Goal: Information Seeking & Learning: Understand process/instructions

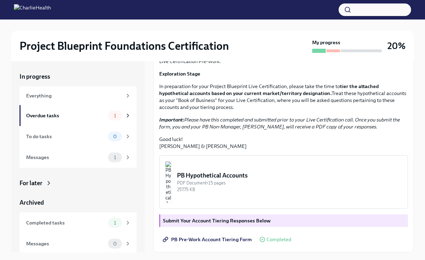
scroll to position [136, 0]
click at [80, 116] on div "Overdue tasks" at bounding box center [65, 116] width 79 height 8
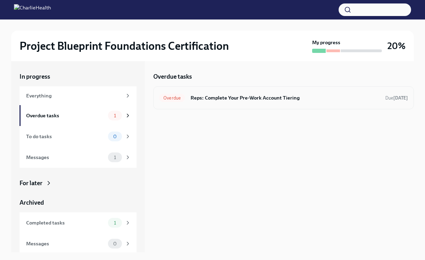
click at [255, 99] on h6 "Reps: Complete Your Pre-Work Account Tiering" at bounding box center [285, 98] width 189 height 8
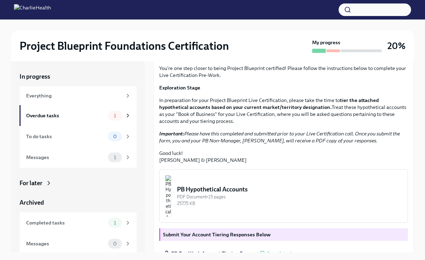
scroll to position [124, 0]
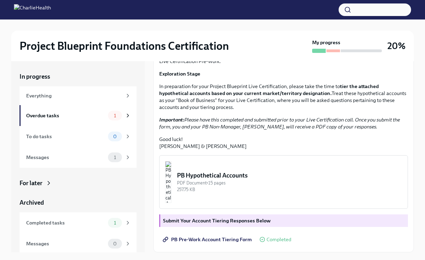
click at [228, 195] on button "PB Hypothetical Accounts PDF Document • 15 pages 257.75 KB" at bounding box center [283, 183] width 249 height 54
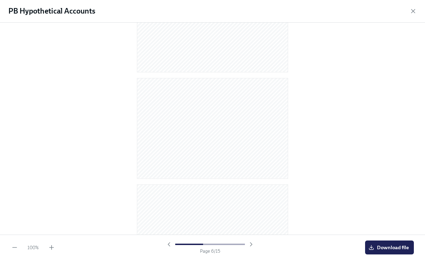
scroll to position [0, 0]
click at [413, 10] on icon "button" at bounding box center [413, 11] width 7 height 7
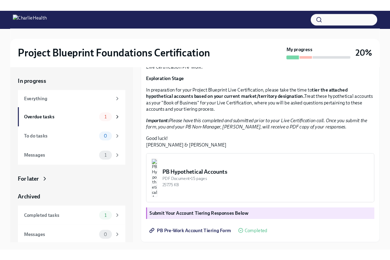
scroll to position [136, 0]
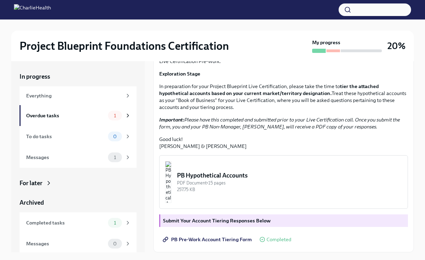
click at [236, 238] on span "PB Pre-Work Account Tiering Form" at bounding box center [208, 239] width 88 height 7
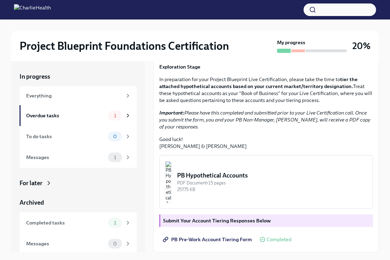
scroll to position [128, 0]
